Goal: Transaction & Acquisition: Download file/media

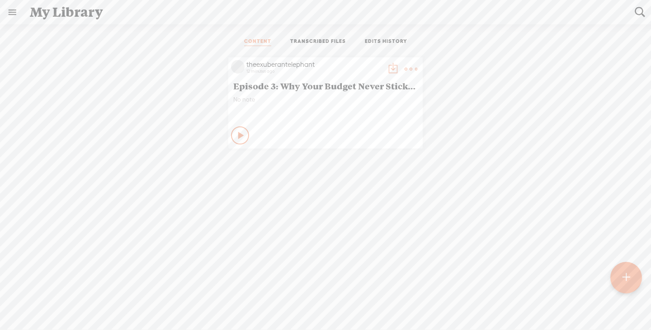
scroll to position [0, 0]
click at [389, 65] on t at bounding box center [393, 68] width 13 height 13
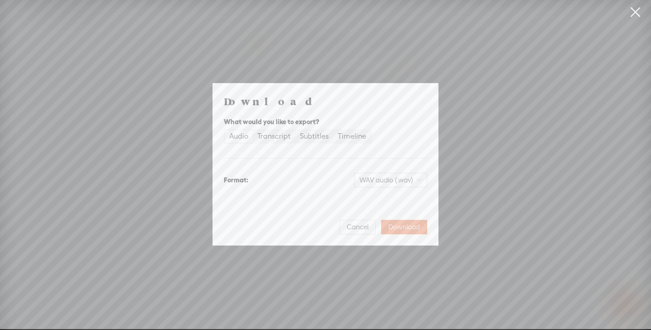
scroll to position [0, 0]
click at [276, 134] on div "Transcript" at bounding box center [273, 137] width 33 height 13
click at [253, 131] on input "Transcript" at bounding box center [253, 131] width 0 height 0
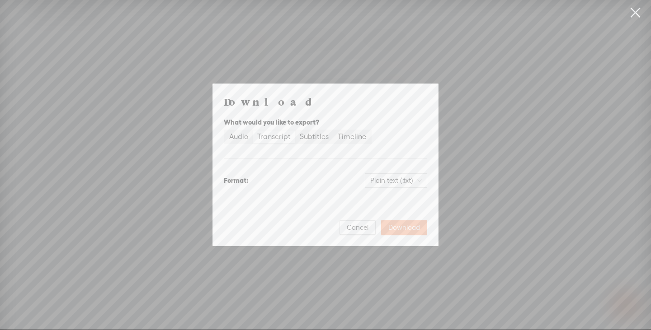
click at [402, 227] on span "Download" at bounding box center [404, 227] width 32 height 9
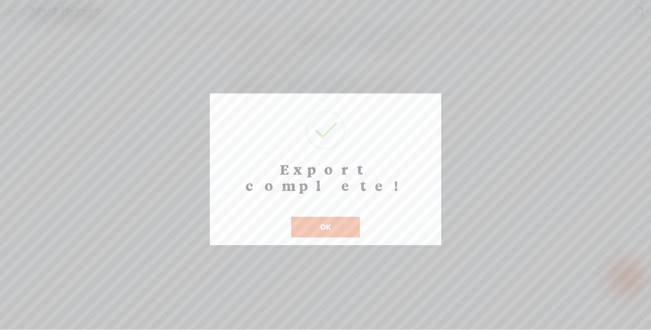
click at [350, 217] on button "OK" at bounding box center [325, 227] width 69 height 21
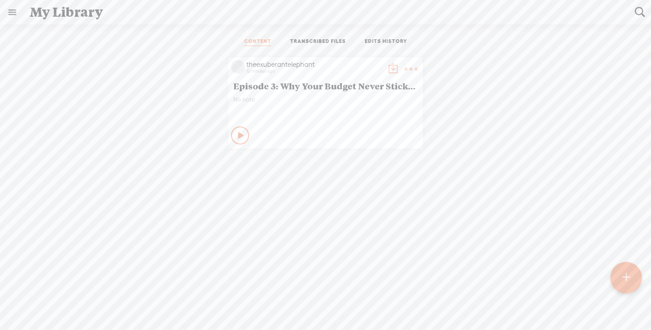
click at [387, 66] on t at bounding box center [393, 69] width 13 height 13
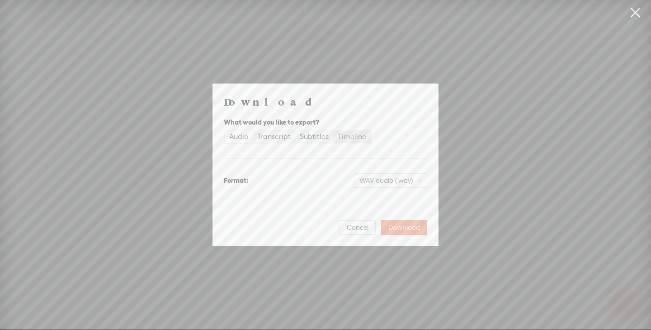
click at [351, 136] on div "Timeline" at bounding box center [352, 137] width 28 height 13
click at [333, 131] on input "Timeline" at bounding box center [333, 131] width 0 height 0
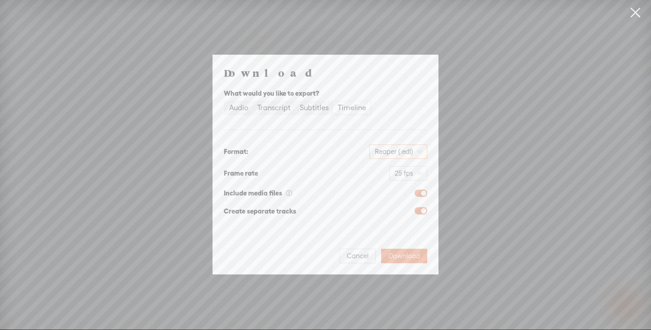
click at [396, 151] on span "Reaper (.edl)" at bounding box center [398, 152] width 47 height 14
click at [345, 143] on div "Format: Reaper (.edl)" at bounding box center [325, 152] width 203 height 22
click at [319, 107] on div "Subtitles" at bounding box center [314, 108] width 29 height 13
click at [295, 102] on input "Subtitles" at bounding box center [295, 102] width 0 height 0
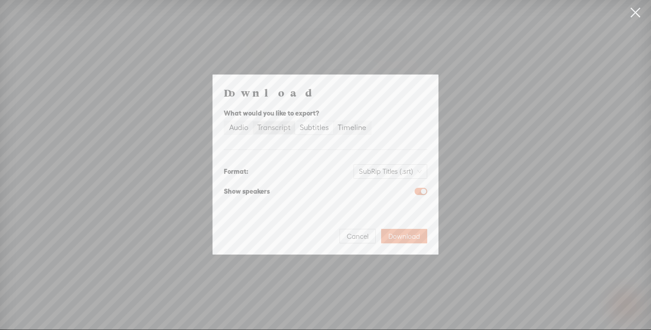
click at [264, 125] on div "Transcript" at bounding box center [273, 128] width 33 height 13
click at [253, 122] on input "Transcript" at bounding box center [253, 122] width 0 height 0
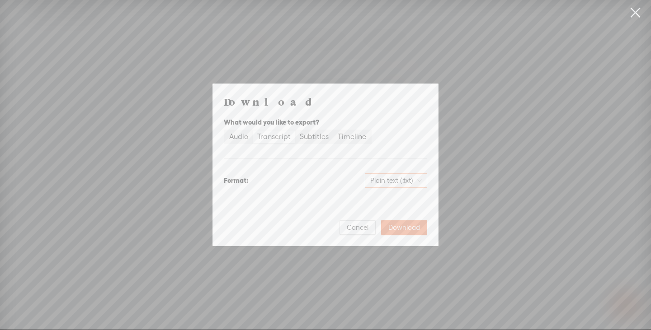
click at [402, 179] on span "Plain text (.txt)" at bounding box center [396, 181] width 52 height 14
click at [307, 199] on div "Download What would you like to export? Audio Transcript Subtitles Timeline For…" at bounding box center [325, 165] width 203 height 140
click at [358, 229] on span "Cancel" at bounding box center [358, 227] width 22 height 9
